Goal: Transaction & Acquisition: Purchase product/service

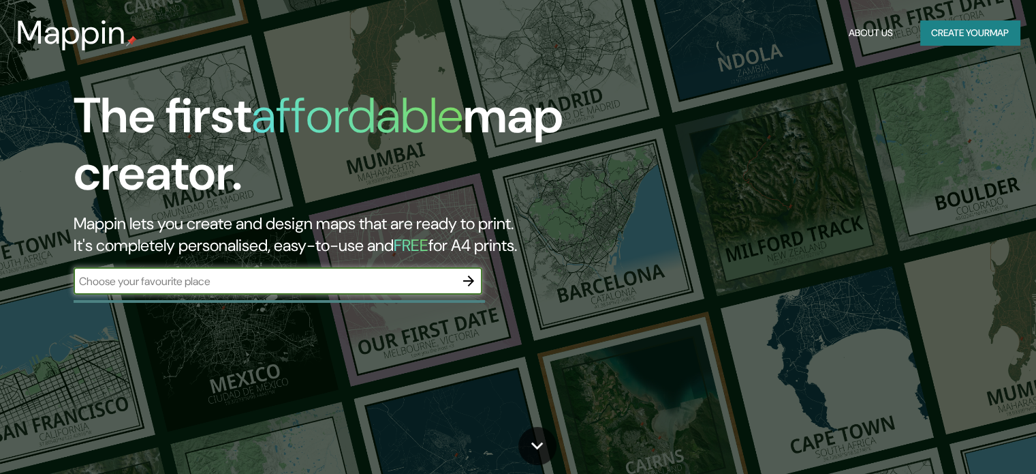
click at [469, 279] on icon "button" at bounding box center [469, 281] width 16 height 16
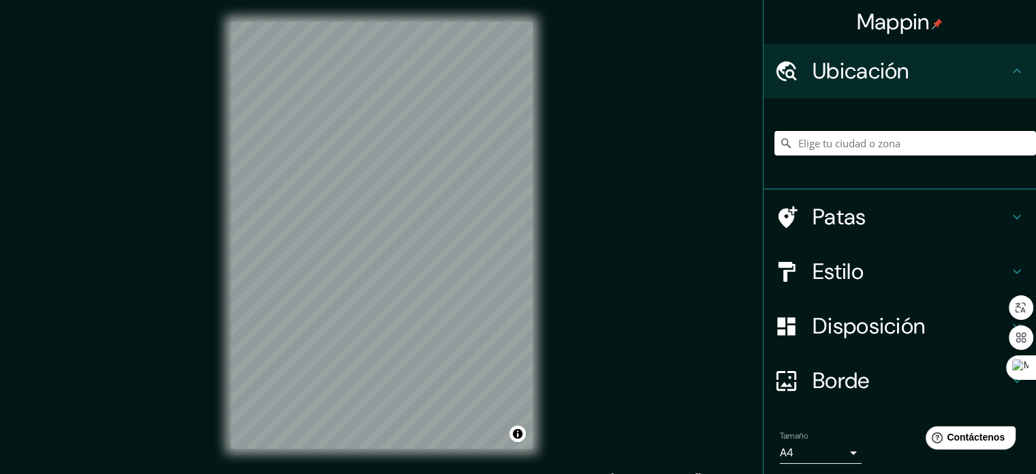
click at [820, 146] on input "Elige tu ciudad o zona" at bounding box center [906, 143] width 262 height 25
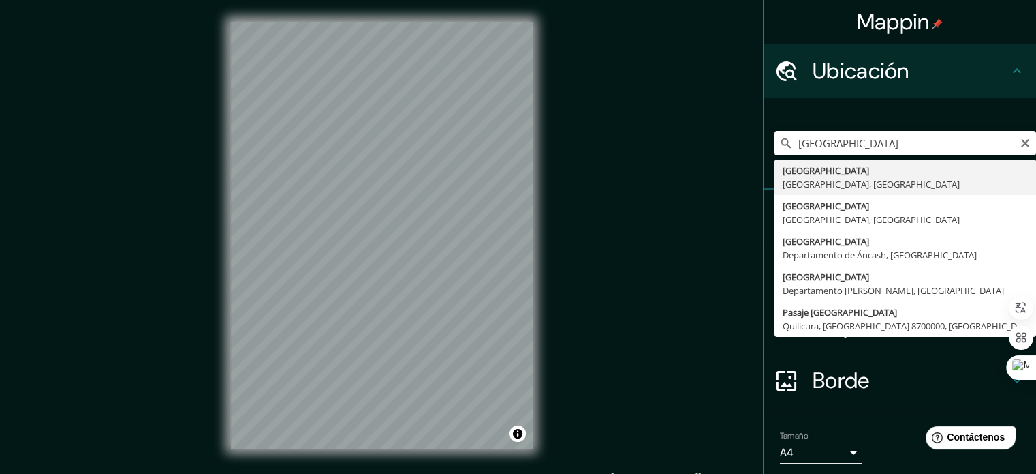
type input "Cochabamba, Departamento de Cochabamba, Bolivia"
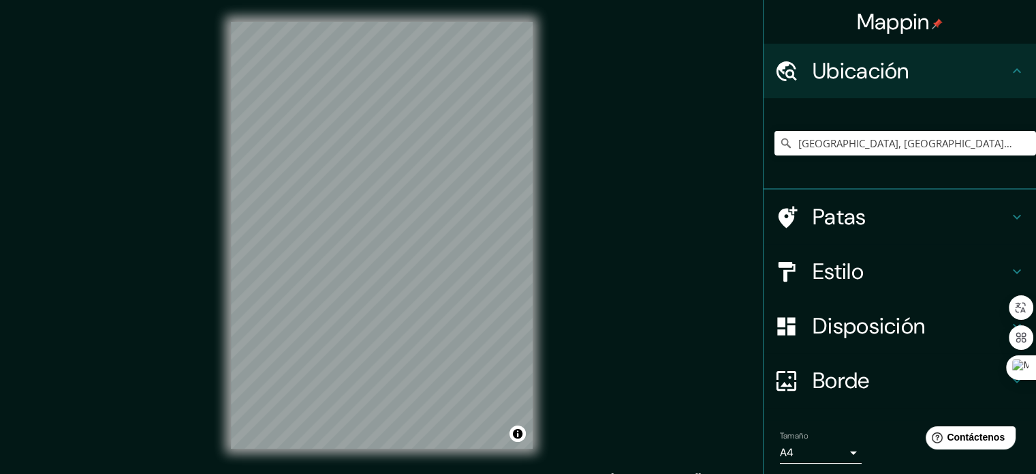
click at [553, 288] on div "© Mapbox © OpenStreetMap Mejorar este mapa" at bounding box center [381, 235] width 345 height 470
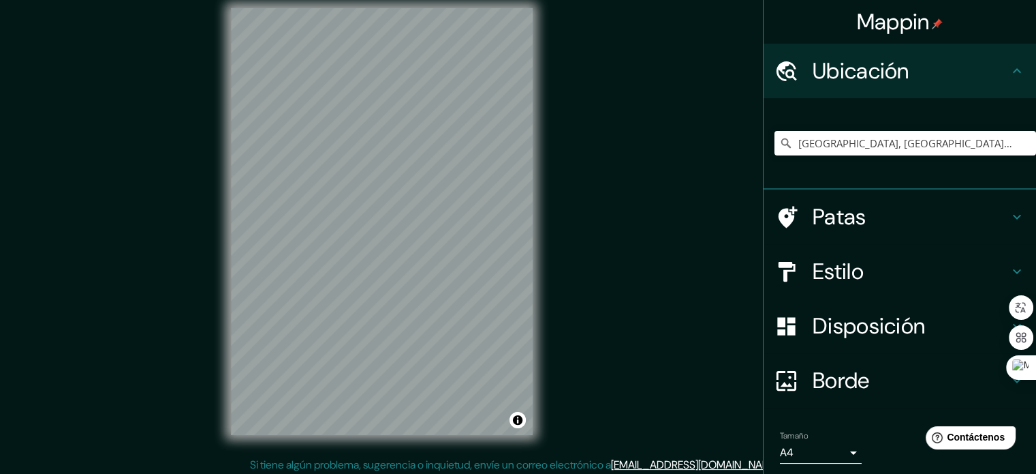
scroll to position [18, 0]
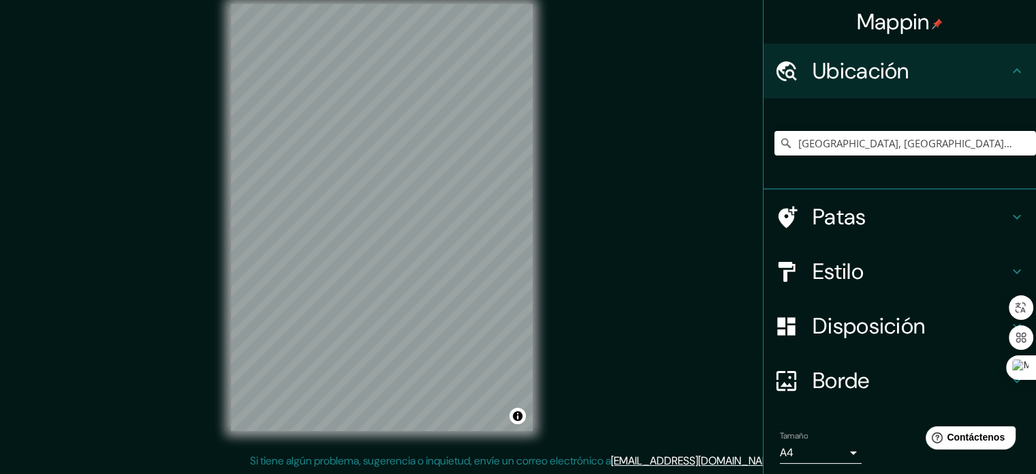
click at [847, 268] on font "Estilo" at bounding box center [838, 271] width 51 height 29
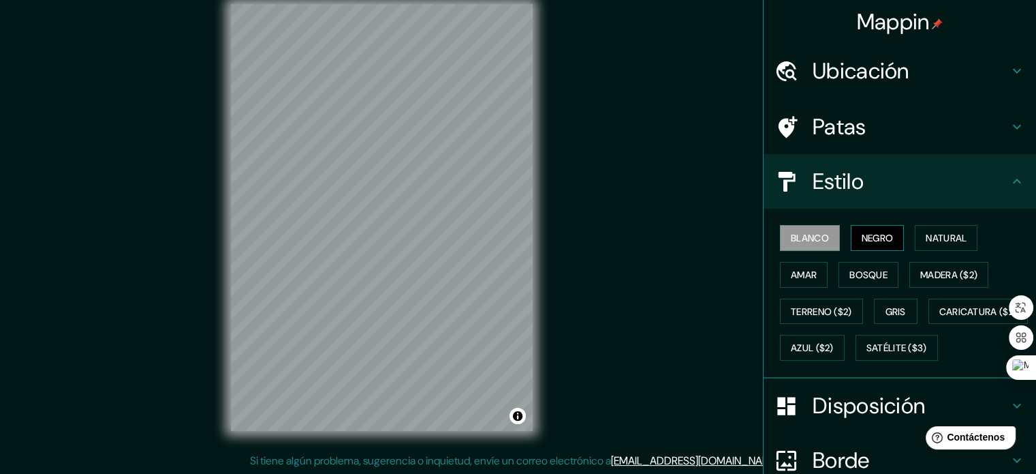
click at [862, 232] on font "Negro" at bounding box center [878, 238] width 32 height 12
click at [814, 236] on font "Blanco" at bounding box center [810, 238] width 38 height 12
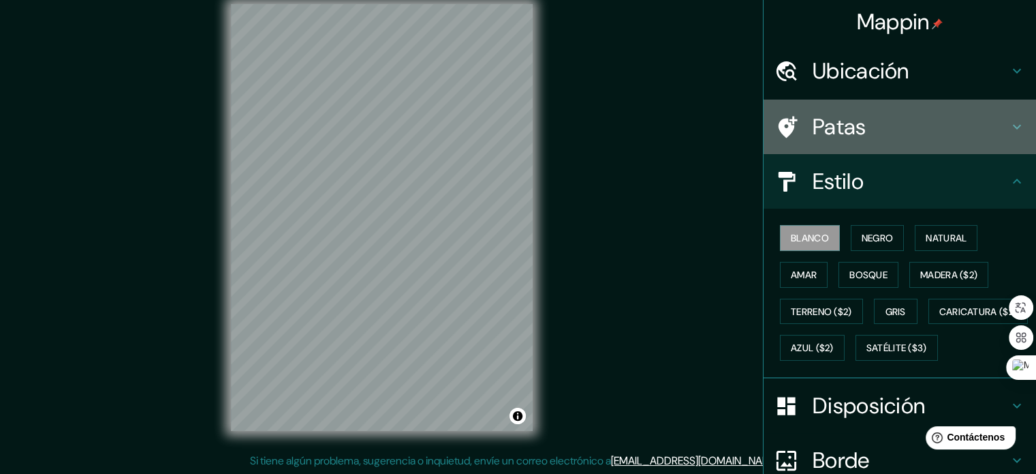
click at [932, 129] on h4 "Patas" at bounding box center [911, 126] width 196 height 27
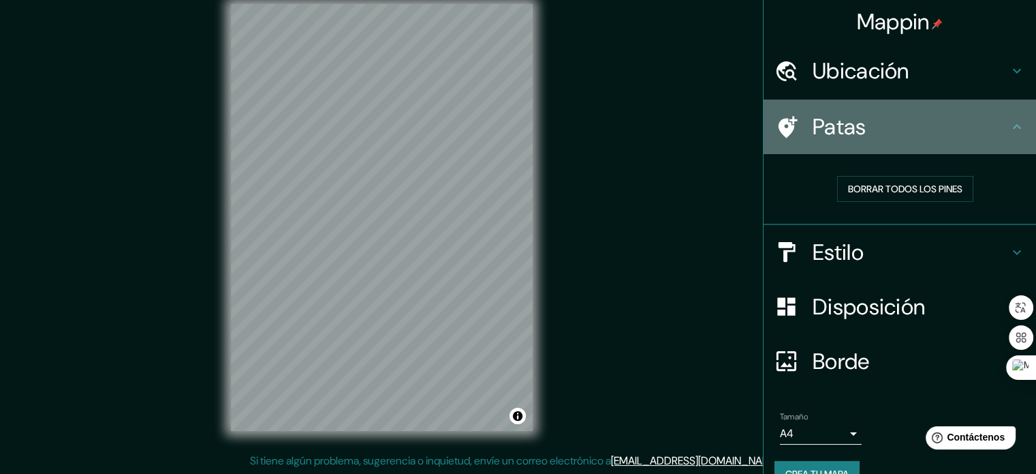
click at [932, 129] on h4 "Patas" at bounding box center [911, 126] width 196 height 27
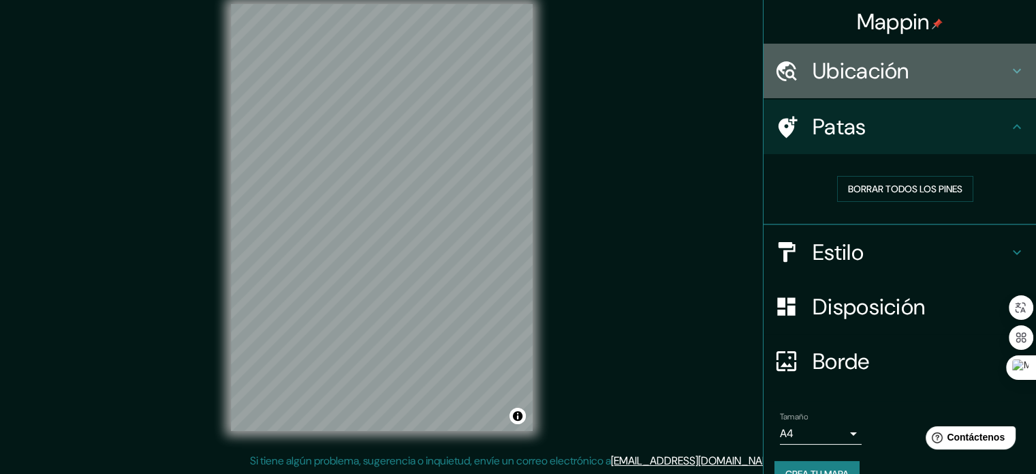
click at [930, 82] on h4 "Ubicación" at bounding box center [911, 70] width 196 height 27
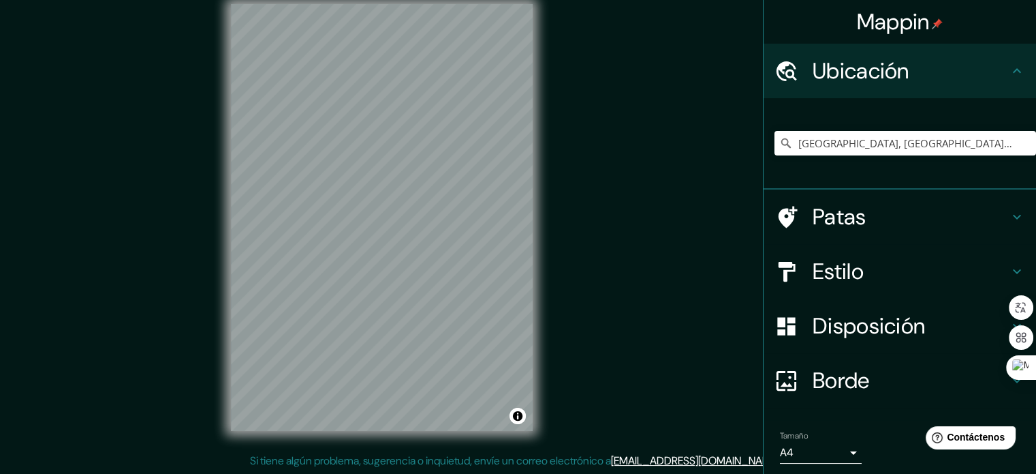
click at [930, 82] on h4 "Ubicación" at bounding box center [911, 70] width 196 height 27
click at [876, 321] on font "Disposición" at bounding box center [869, 325] width 112 height 29
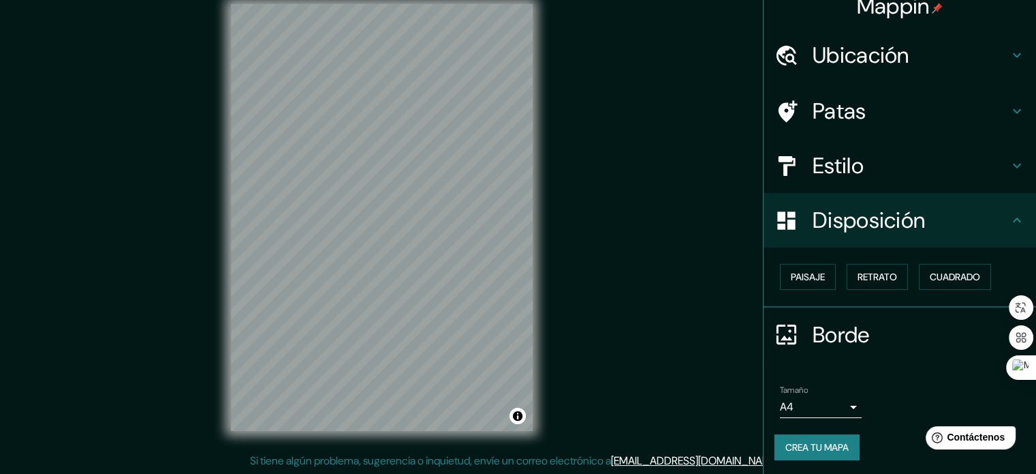
scroll to position [16, 0]
click at [868, 272] on font "Retrato" at bounding box center [878, 276] width 40 height 12
click at [933, 272] on font "Cuadrado" at bounding box center [955, 276] width 50 height 12
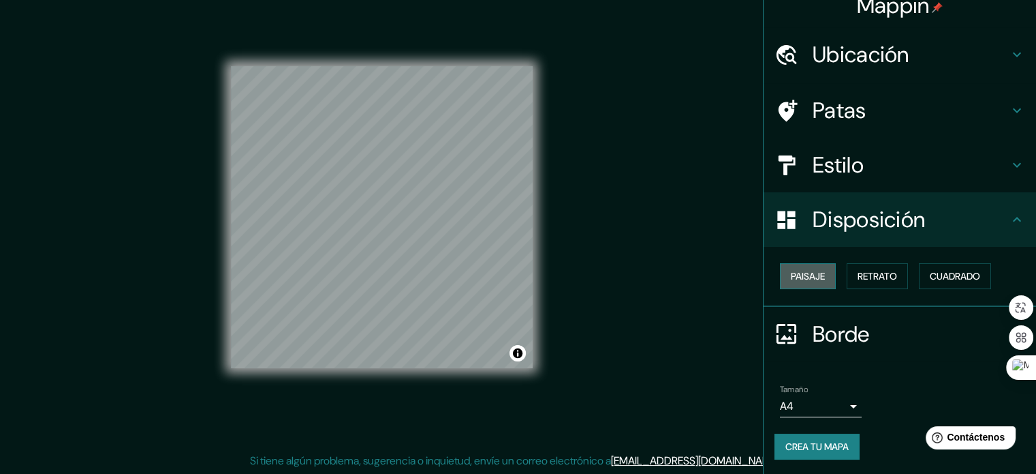
click at [799, 279] on font "Paisaje" at bounding box center [808, 276] width 34 height 12
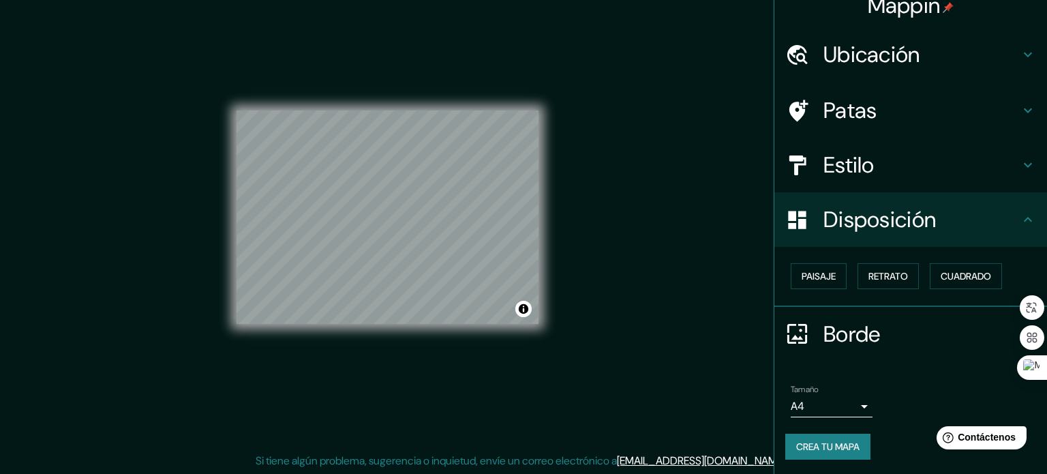
click at [848, 403] on body "Mappin Ubicación Cochabamba, Departamento de Cochabamba, Bolivia Patas Estilo D…" at bounding box center [523, 219] width 1047 height 474
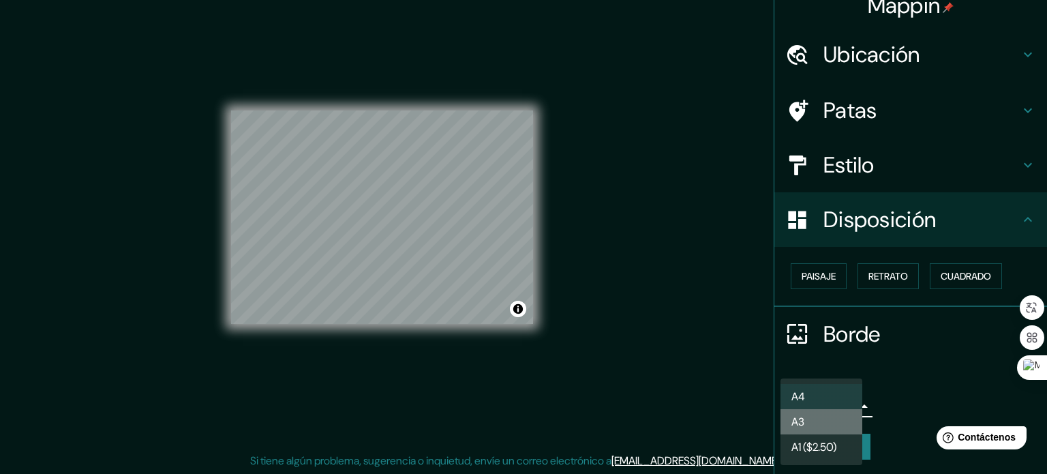
click at [828, 425] on li "A3" at bounding box center [821, 421] width 82 height 25
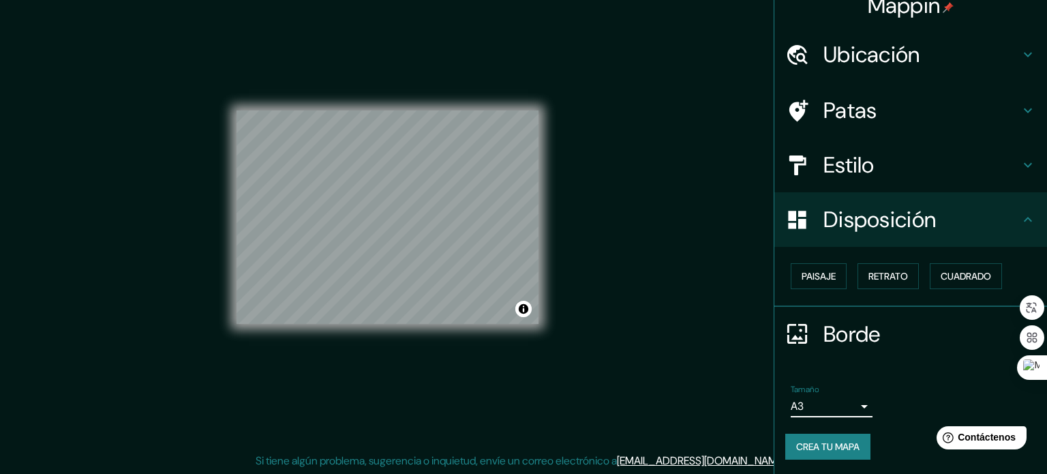
click at [835, 405] on body "Mappin Ubicación Cochabamba, Departamento de Cochabamba, Bolivia Patas Estilo D…" at bounding box center [523, 219] width 1047 height 474
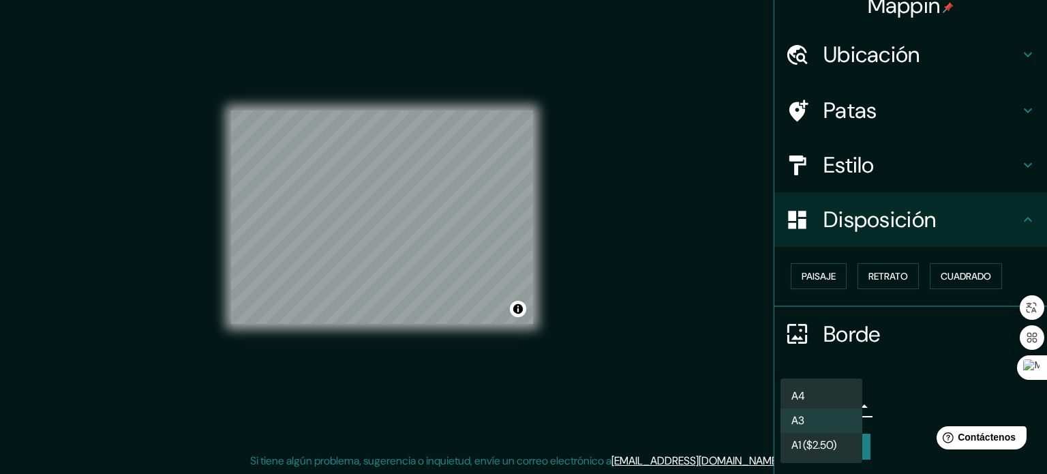
click at [835, 397] on li "A4" at bounding box center [821, 396] width 82 height 25
type input "single"
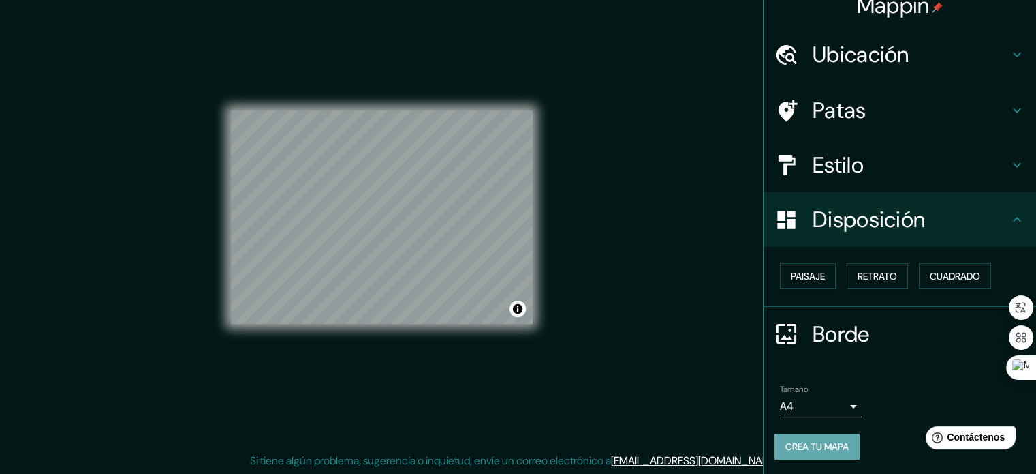
click at [803, 441] on font "Crea tu mapa" at bounding box center [817, 446] width 63 height 12
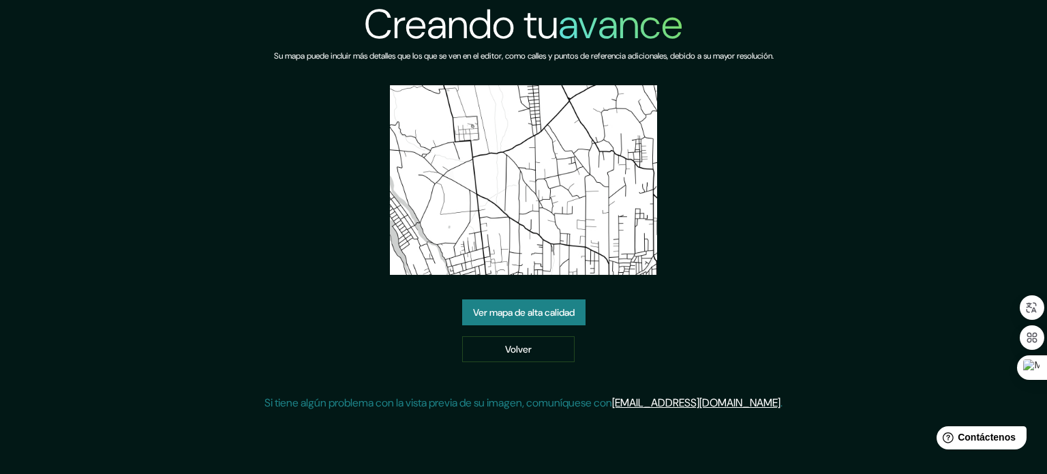
click at [518, 317] on font "Ver mapa de alta calidad" at bounding box center [524, 312] width 102 height 12
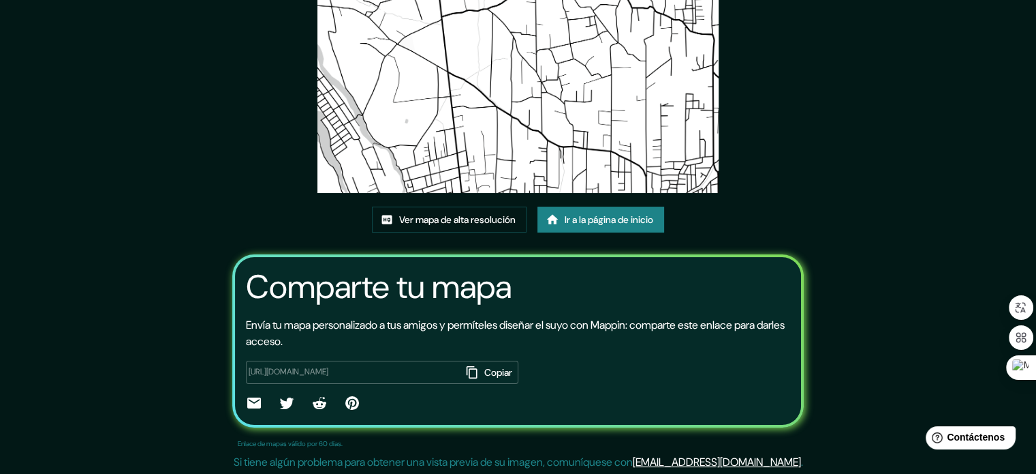
scroll to position [153, 0]
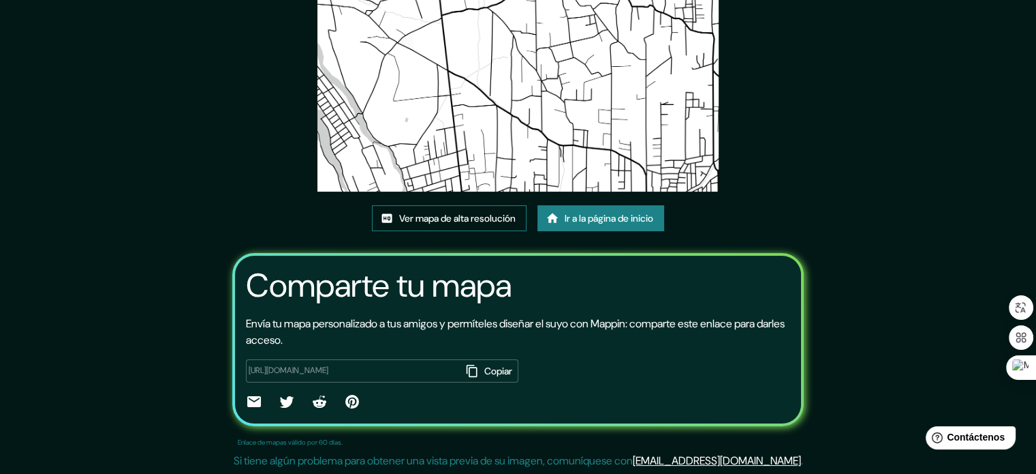
click at [452, 213] on font "Ver mapa de alta resolución" at bounding box center [457, 218] width 117 height 12
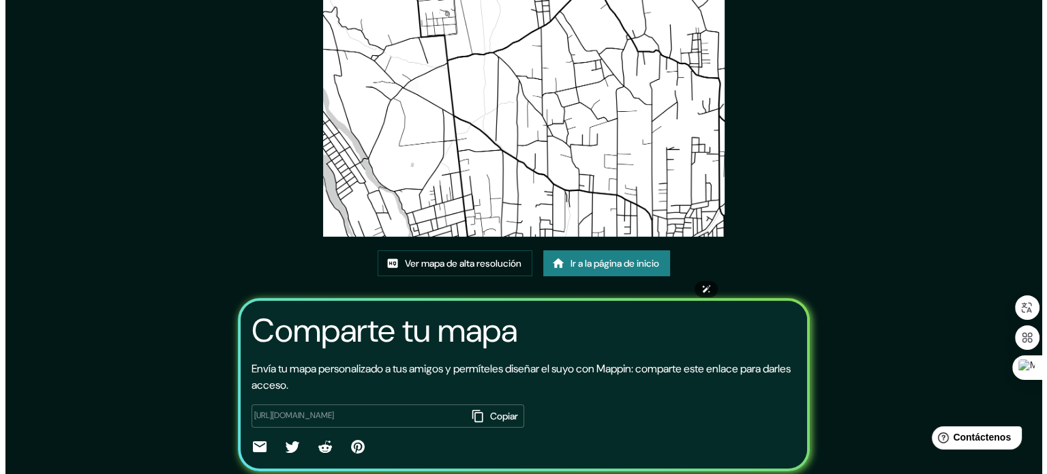
scroll to position [0, 0]
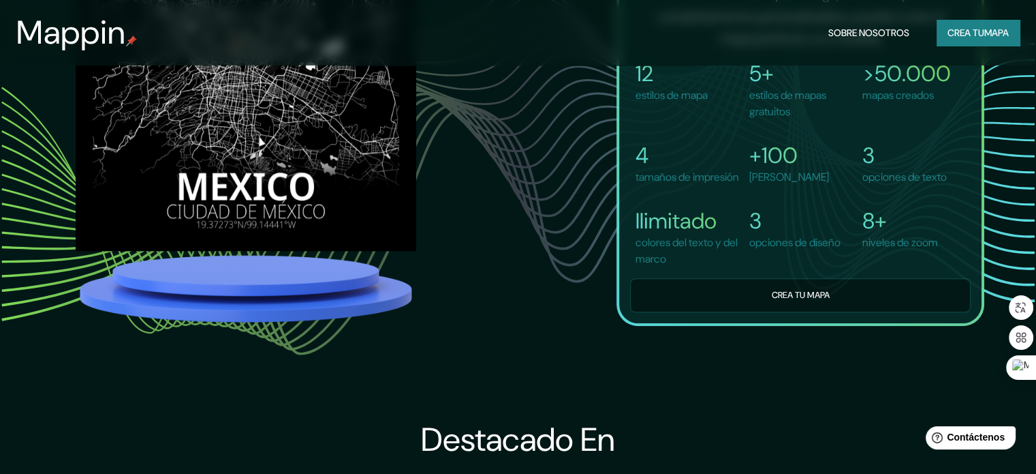
scroll to position [1090, 0]
